Goal: Check status: Check status

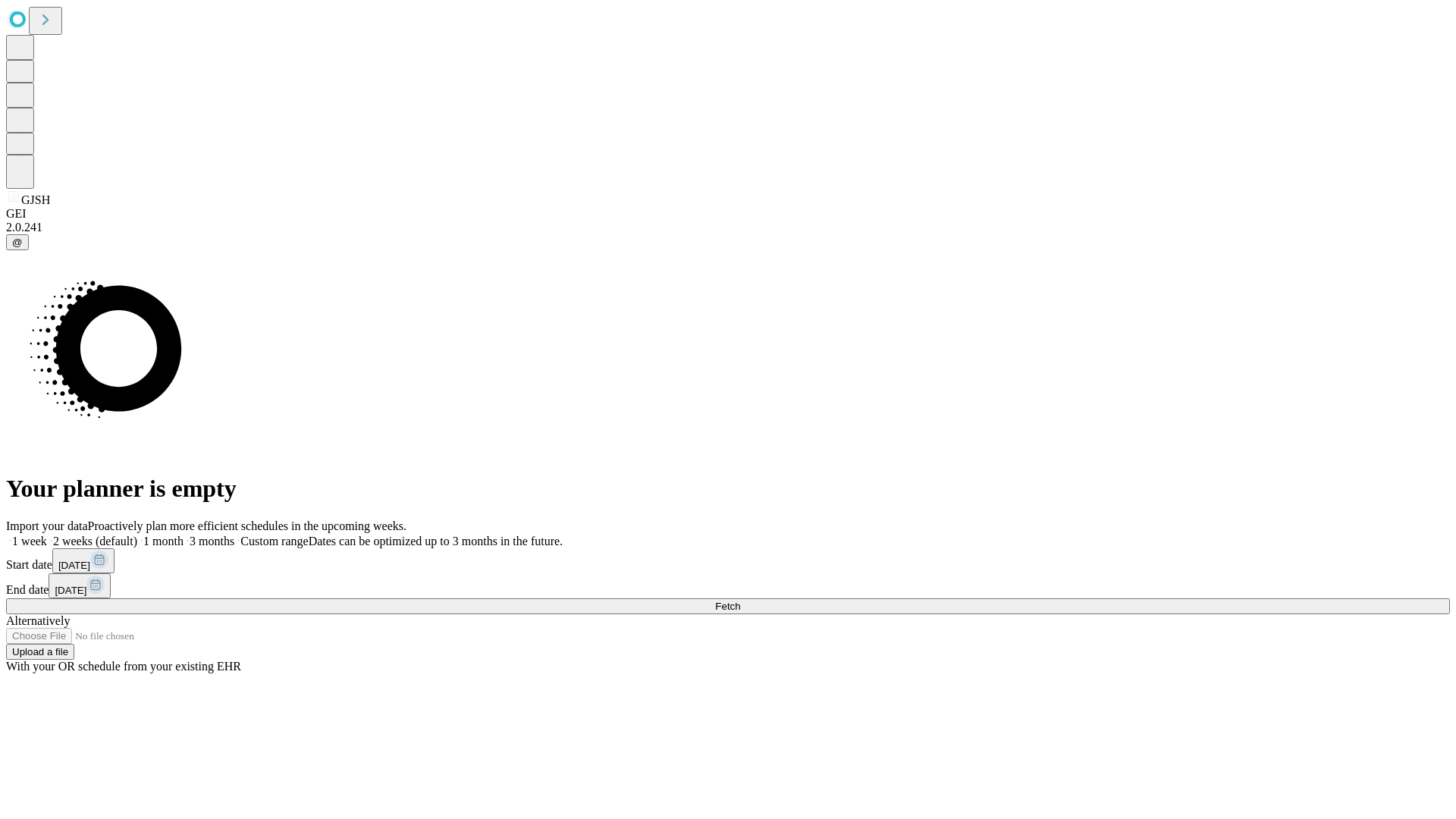
click at [741, 600] on span "Fetch" at bounding box center [728, 606] width 25 height 12
